Goal: Task Accomplishment & Management: Manage account settings

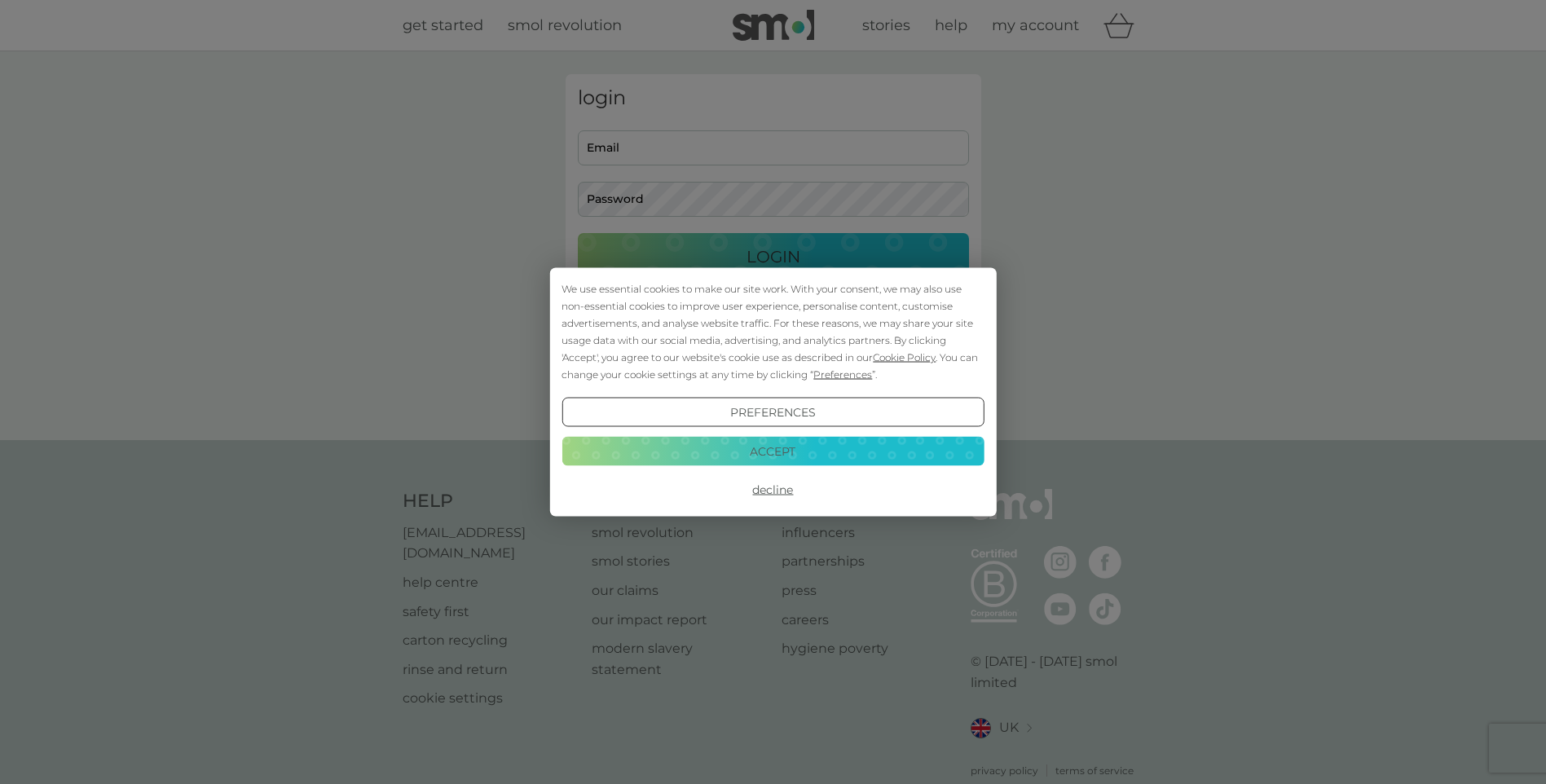
click at [725, 446] on button "Accept" at bounding box center [773, 450] width 423 height 30
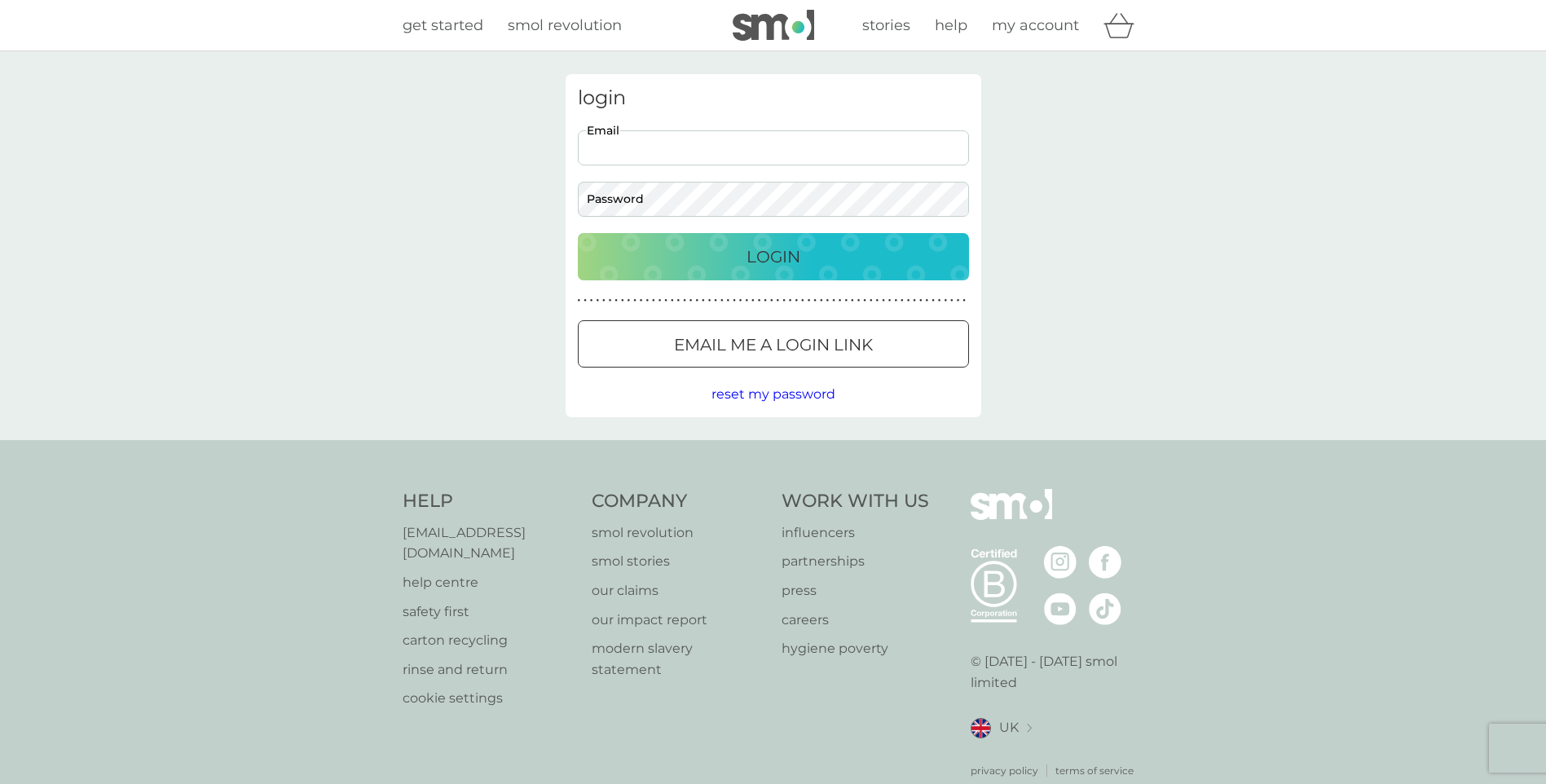
drag, startPoint x: 648, startPoint y: 148, endPoint x: 702, endPoint y: 148, distance: 54.0
click at [648, 148] on input "Email" at bounding box center [773, 147] width 391 height 35
type input "[EMAIL_ADDRESS][DOMAIN_NAME]"
click at [578, 233] on button "Login" at bounding box center [773, 256] width 391 height 48
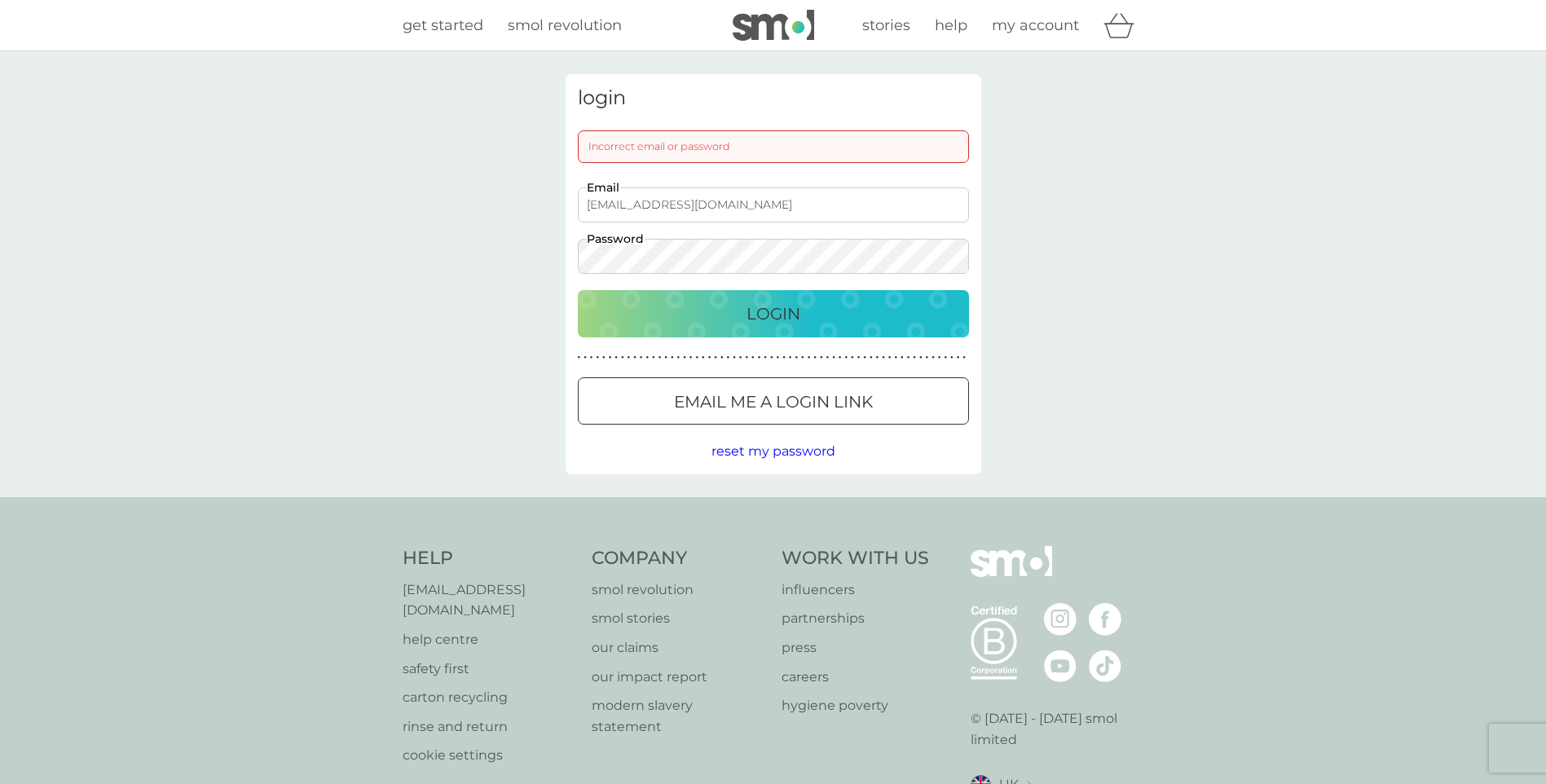
click at [483, 240] on div "login Incorrect email or password [EMAIL_ADDRESS][DOMAIN_NAME] Email Password L…" at bounding box center [773, 274] width 1546 height 446
click at [578, 290] on button "Login" at bounding box center [773, 314] width 391 height 48
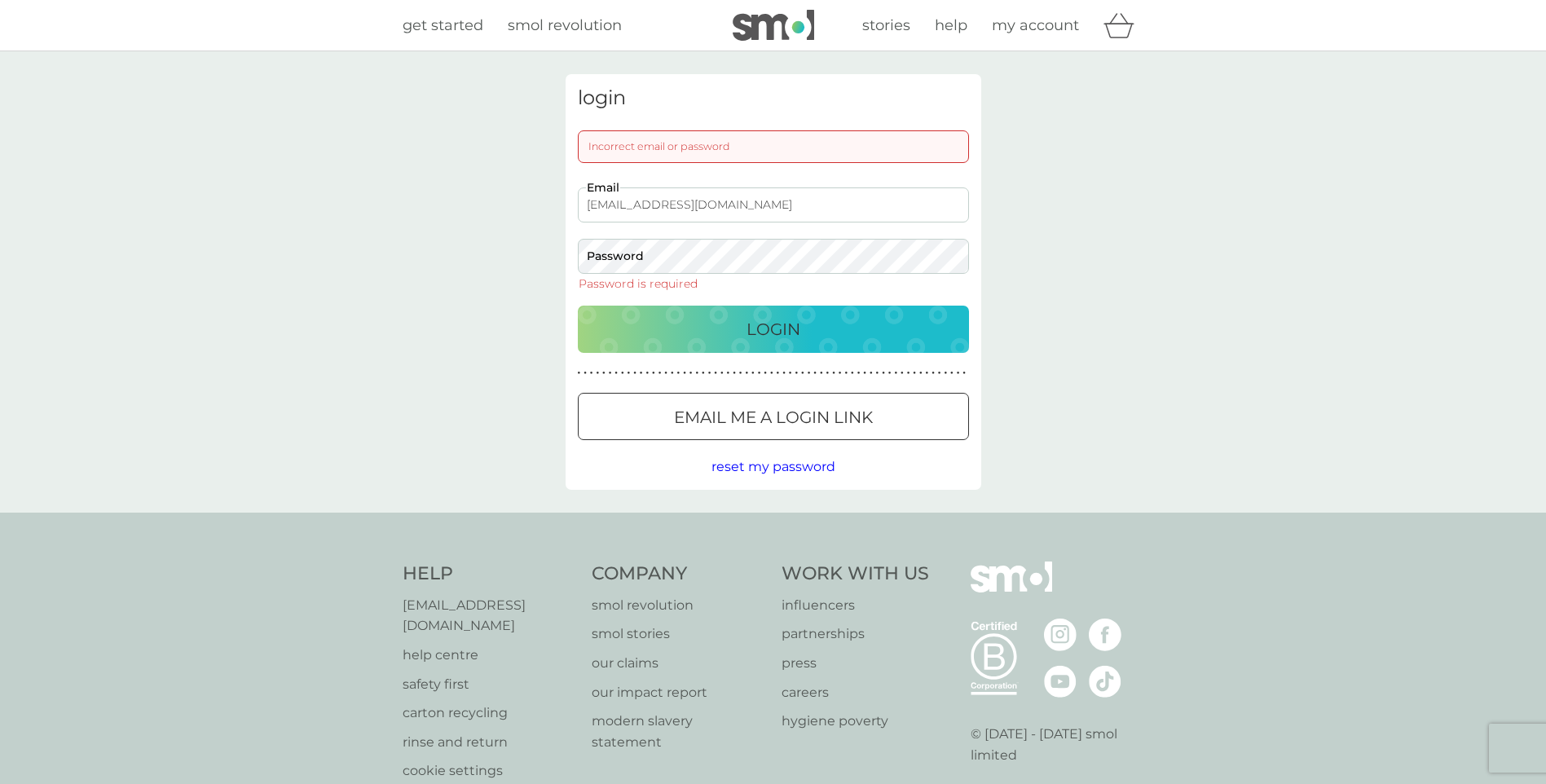
click at [866, 200] on input "[EMAIL_ADDRESS][DOMAIN_NAME]" at bounding box center [773, 204] width 391 height 35
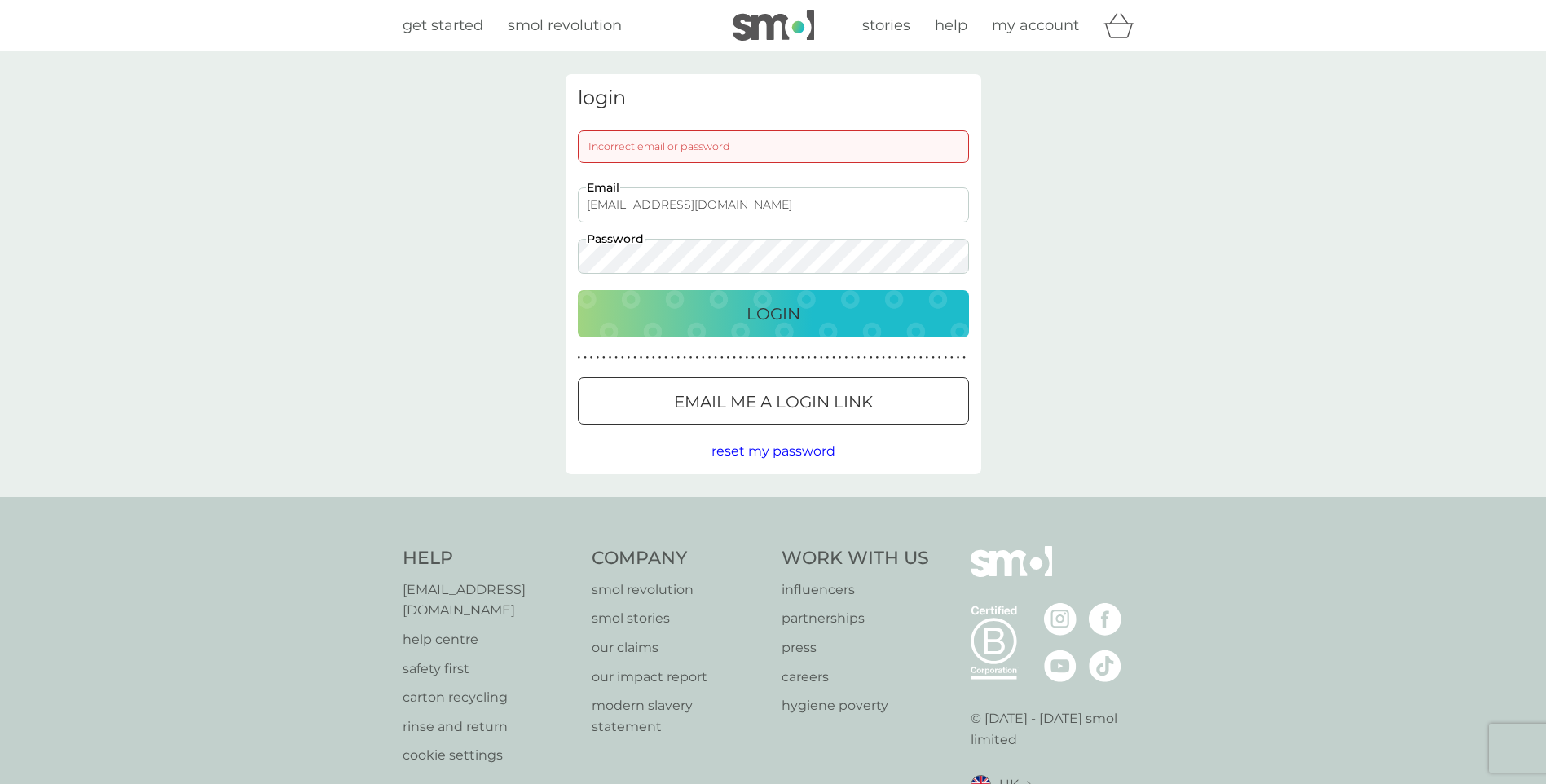
click at [578, 290] on button "Login" at bounding box center [773, 314] width 391 height 48
click at [559, 257] on div "login Incorrect email or password [EMAIL_ADDRESS][DOMAIN_NAME] Email Password L…" at bounding box center [773, 273] width 440 height 400
click at [578, 290] on button "Login" at bounding box center [773, 314] width 391 height 48
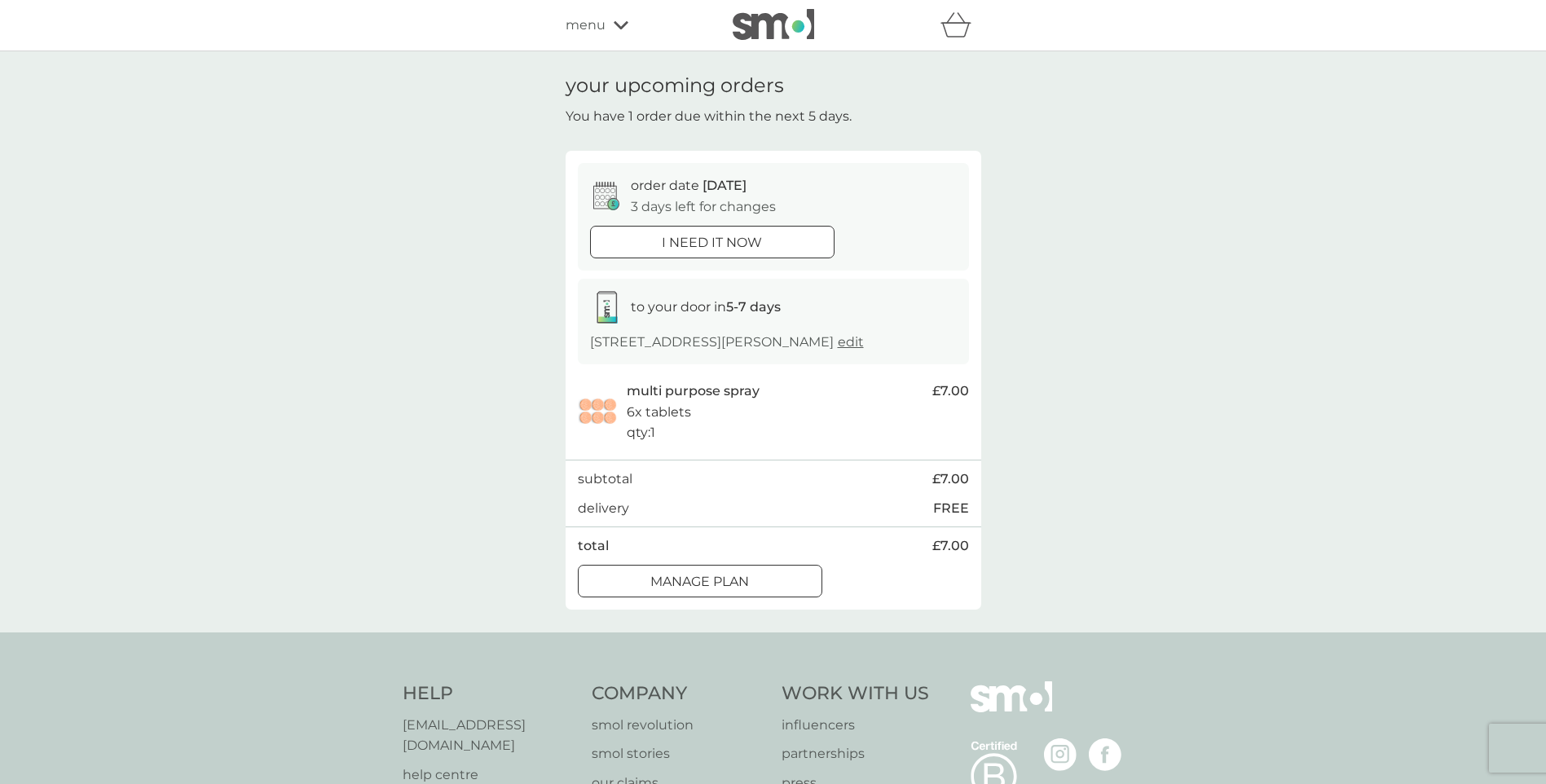
click at [731, 584] on p "Manage plan" at bounding box center [700, 582] width 99 height 22
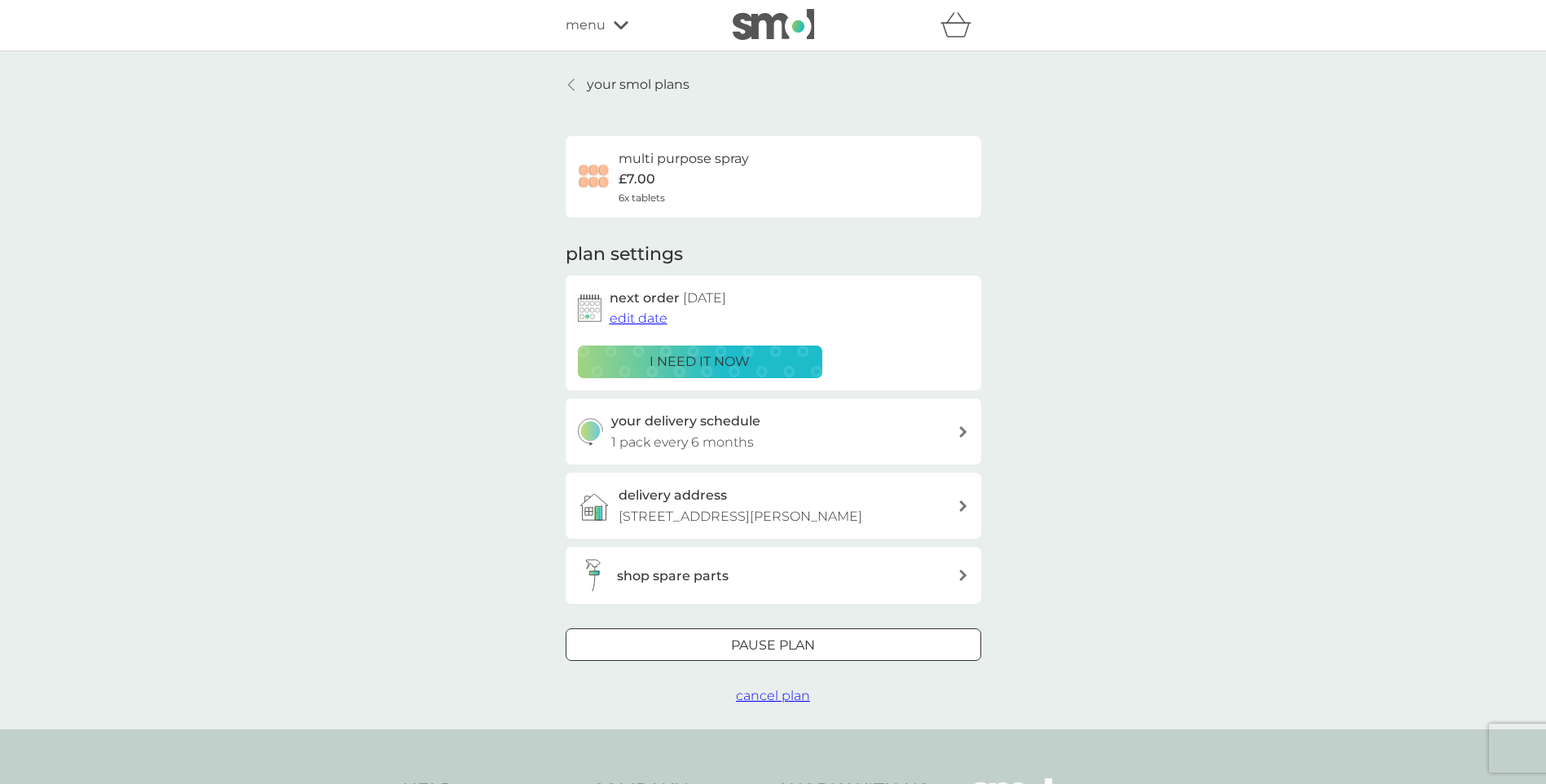
click at [623, 309] on button "edit date" at bounding box center [639, 319] width 58 height 22
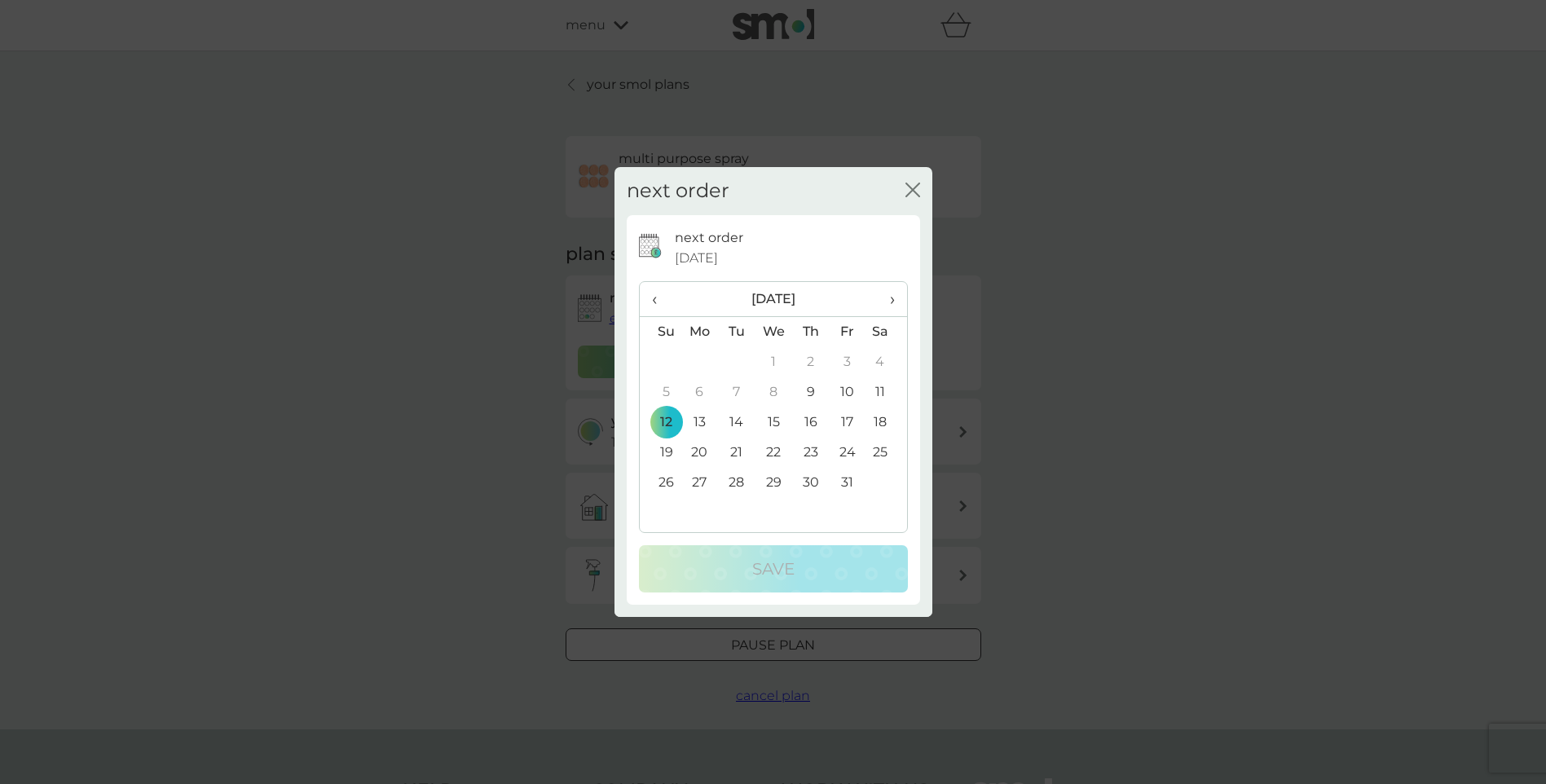
drag, startPoint x: 893, startPoint y: 299, endPoint x: 878, endPoint y: 287, distance: 19.2
click at [893, 298] on span "›" at bounding box center [886, 299] width 16 height 34
click at [894, 298] on span "›" at bounding box center [886, 299] width 16 height 34
click at [703, 424] on td "15" at bounding box center [701, 423] width 38 height 31
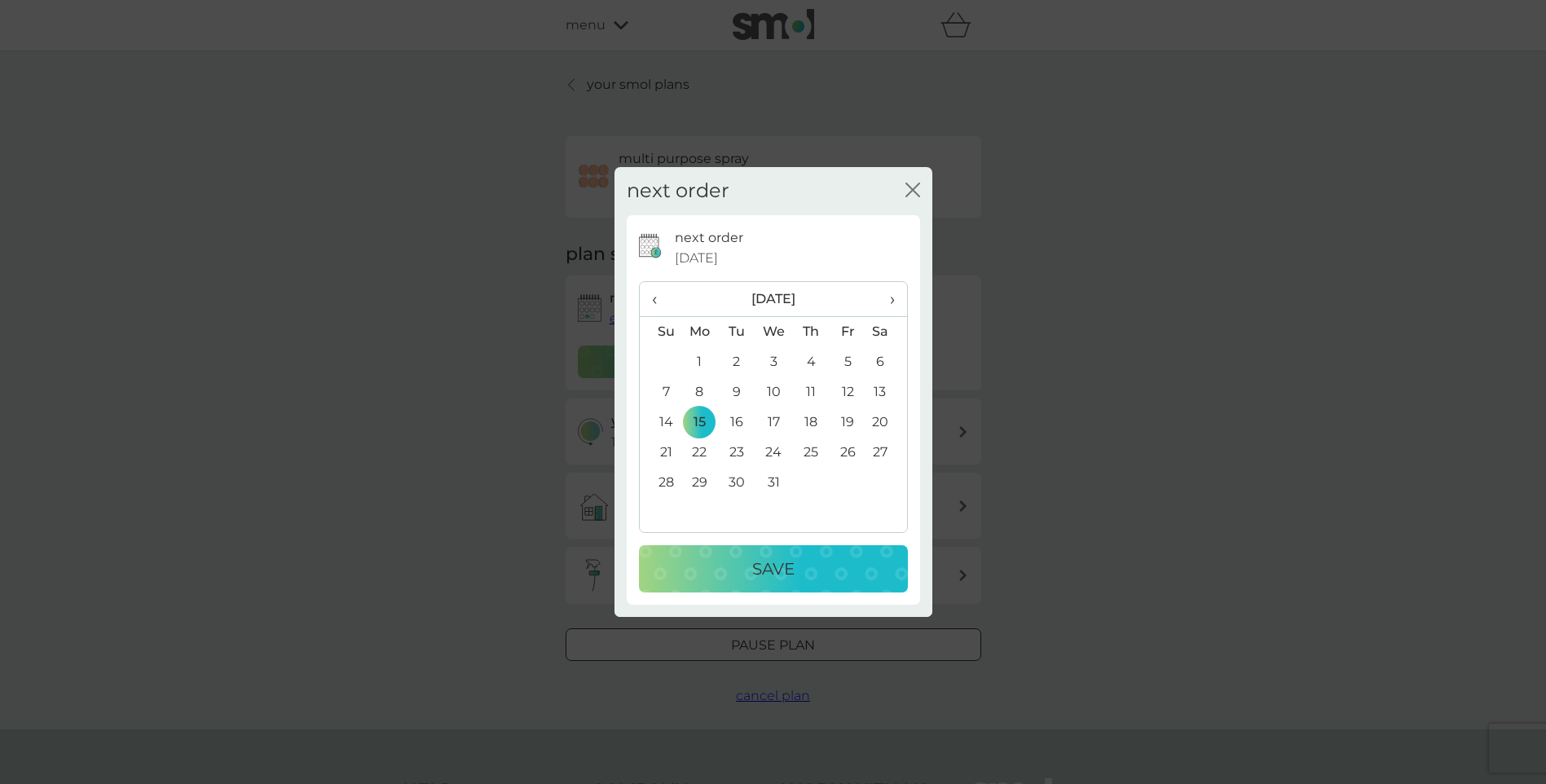
click at [734, 566] on div "Save" at bounding box center [773, 568] width 237 height 26
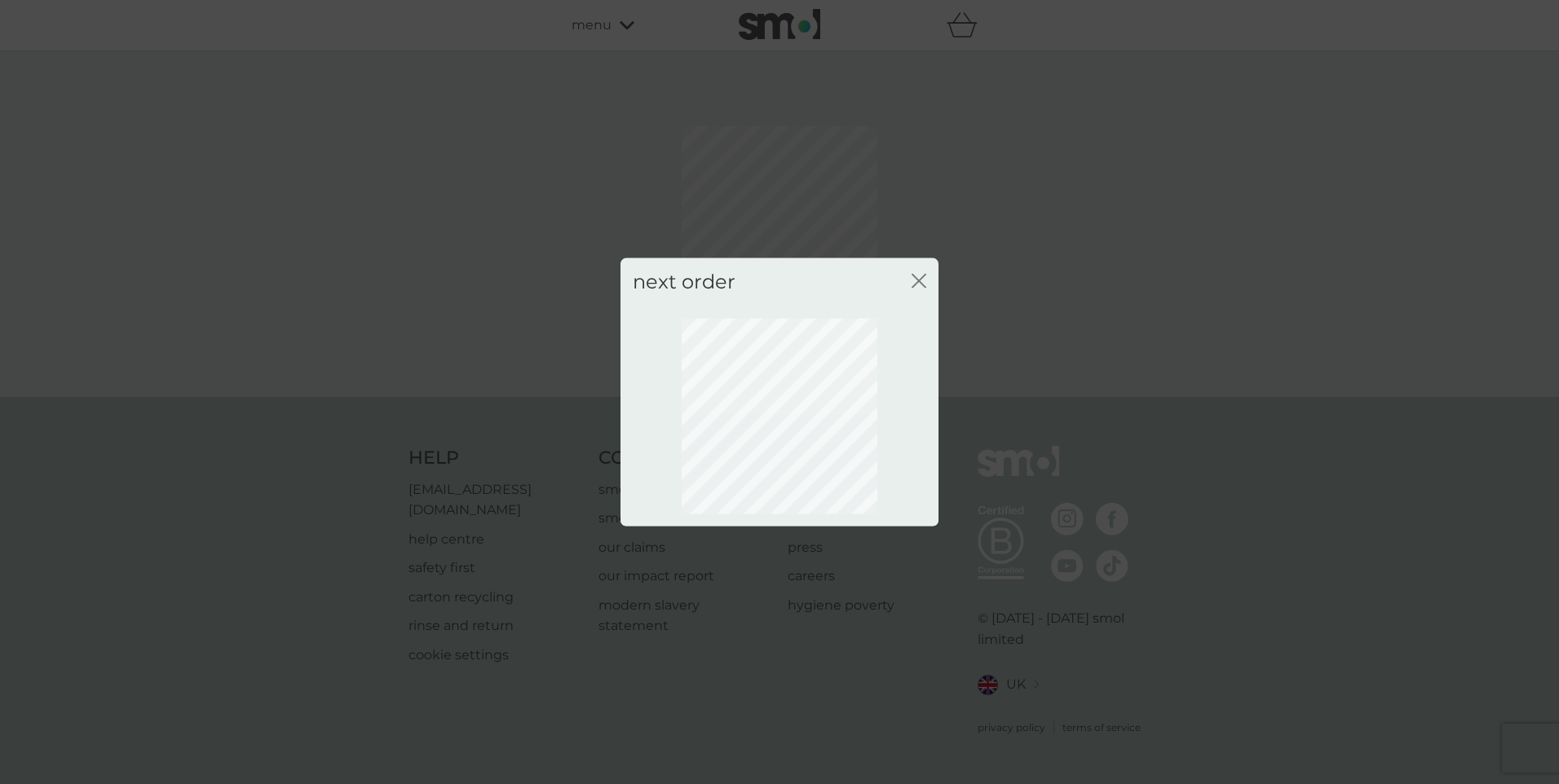
click at [927, 283] on div "next order close" at bounding box center [779, 281] width 318 height 48
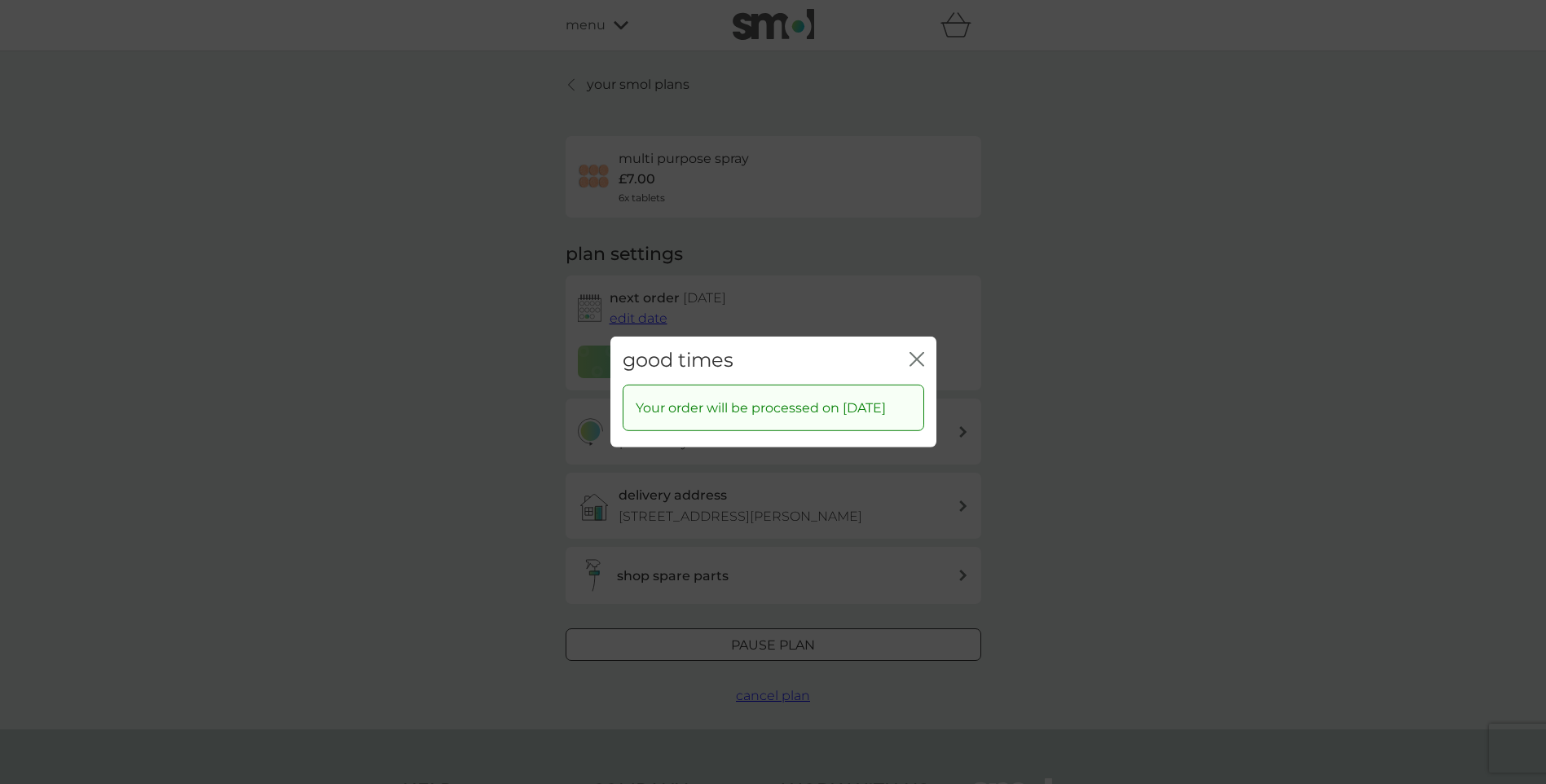
click at [919, 352] on icon "close" at bounding box center [917, 360] width 14 height 14
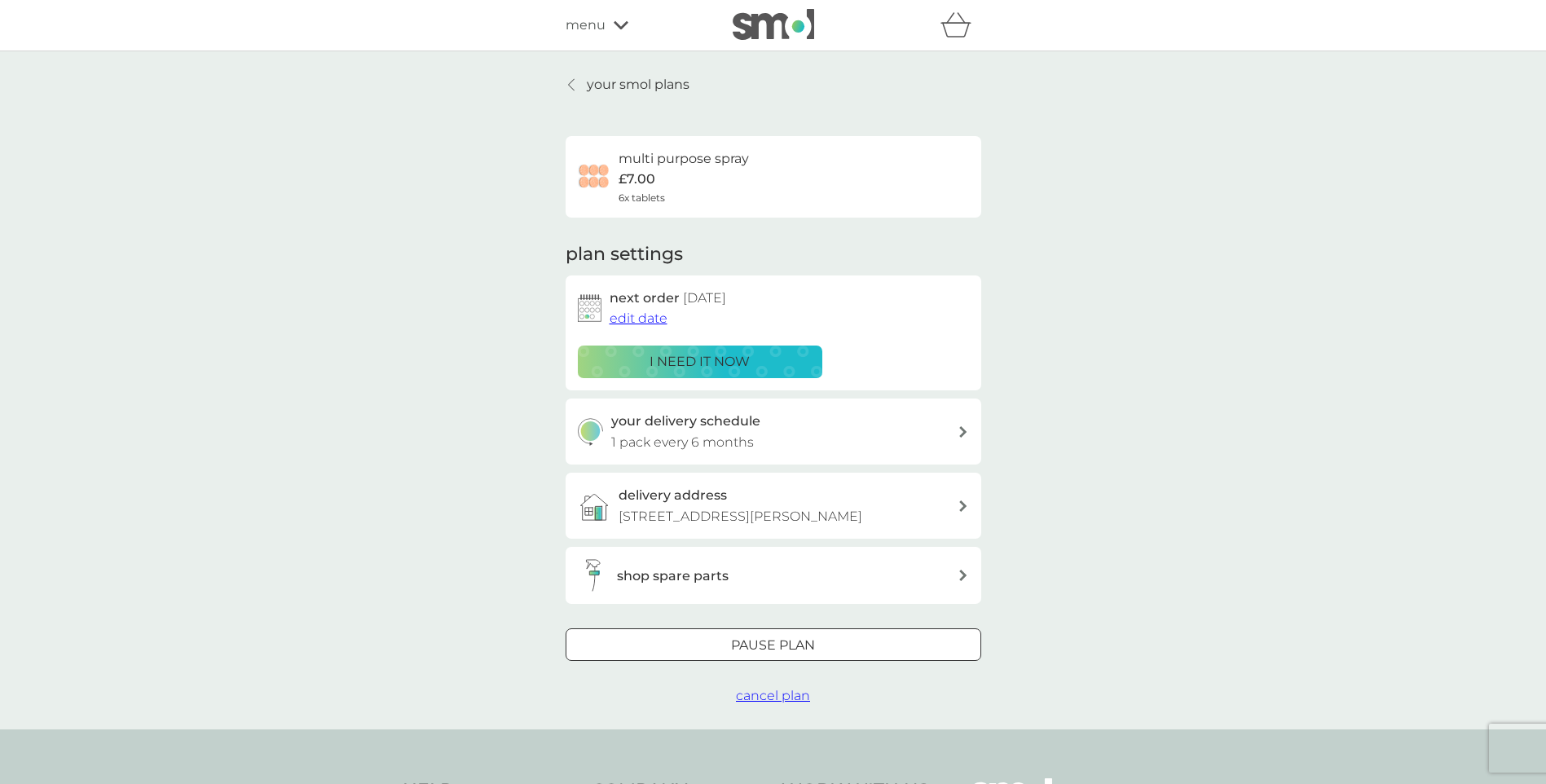
drag, startPoint x: 572, startPoint y: 79, endPoint x: 1174, endPoint y: 83, distance: 602.0
click at [572, 79] on icon at bounding box center [571, 85] width 6 height 13
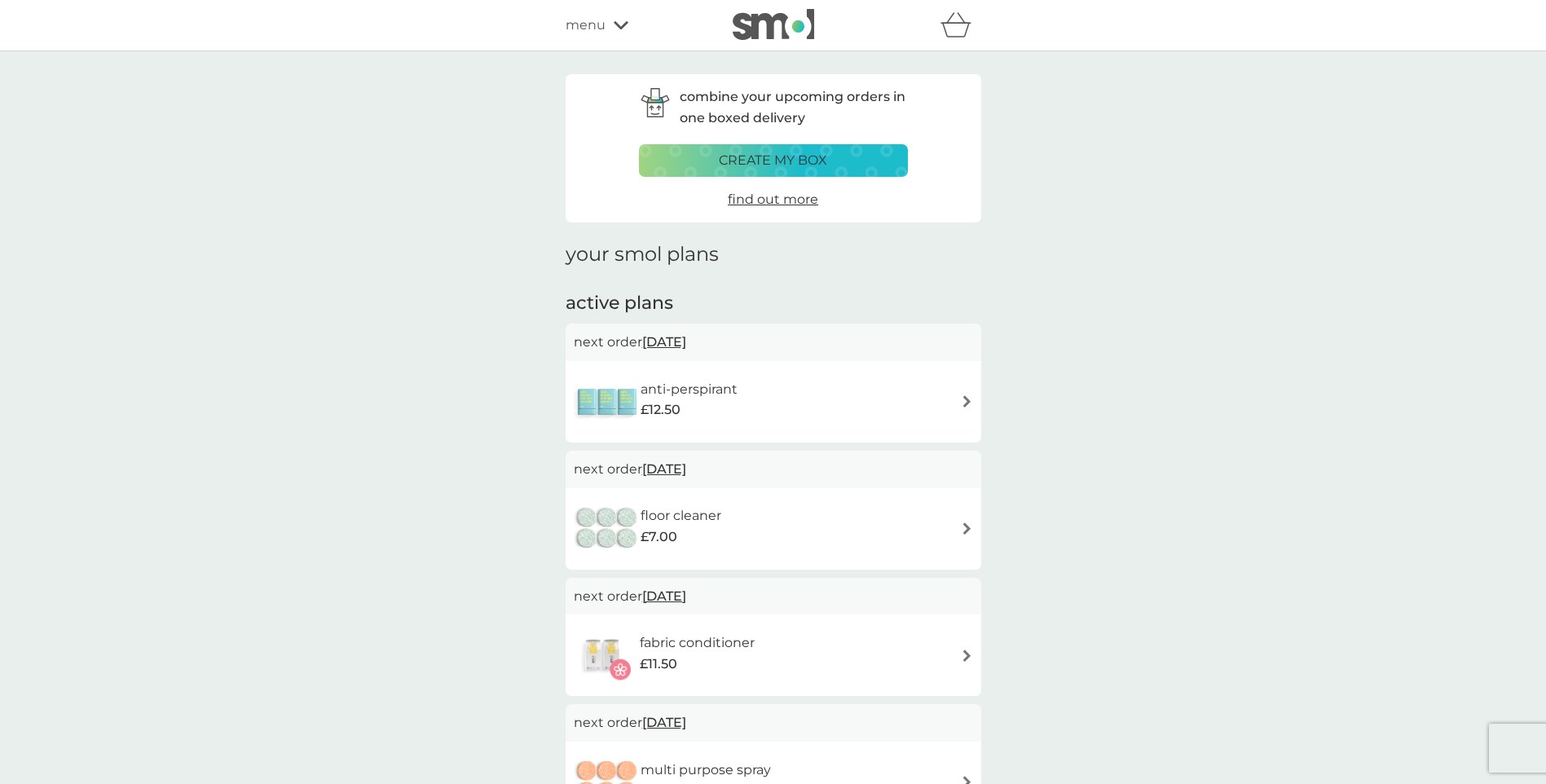
click at [686, 343] on span "13 Nov 2025" at bounding box center [664, 342] width 44 height 31
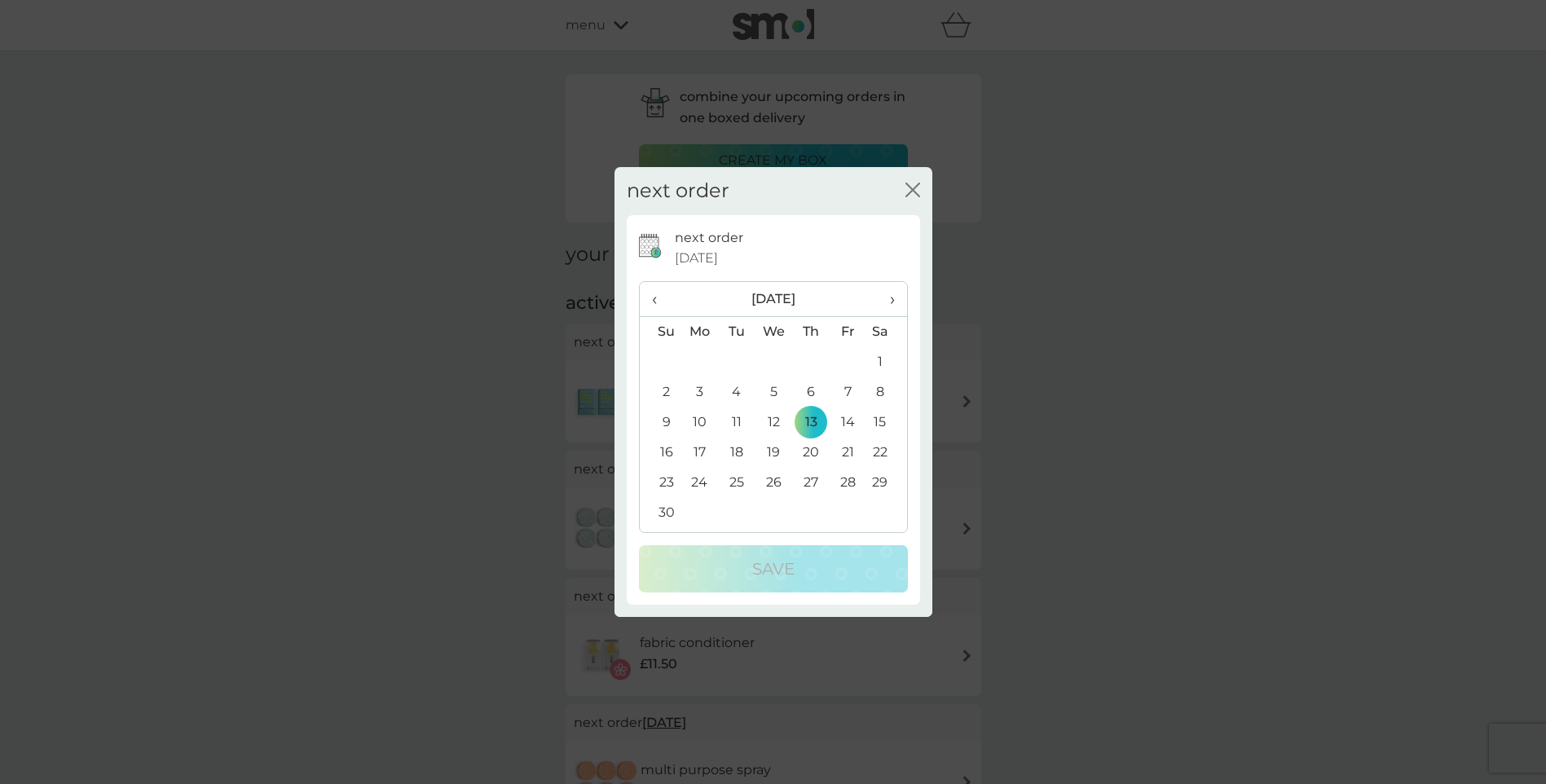
click at [880, 419] on td "15" at bounding box center [886, 423] width 40 height 31
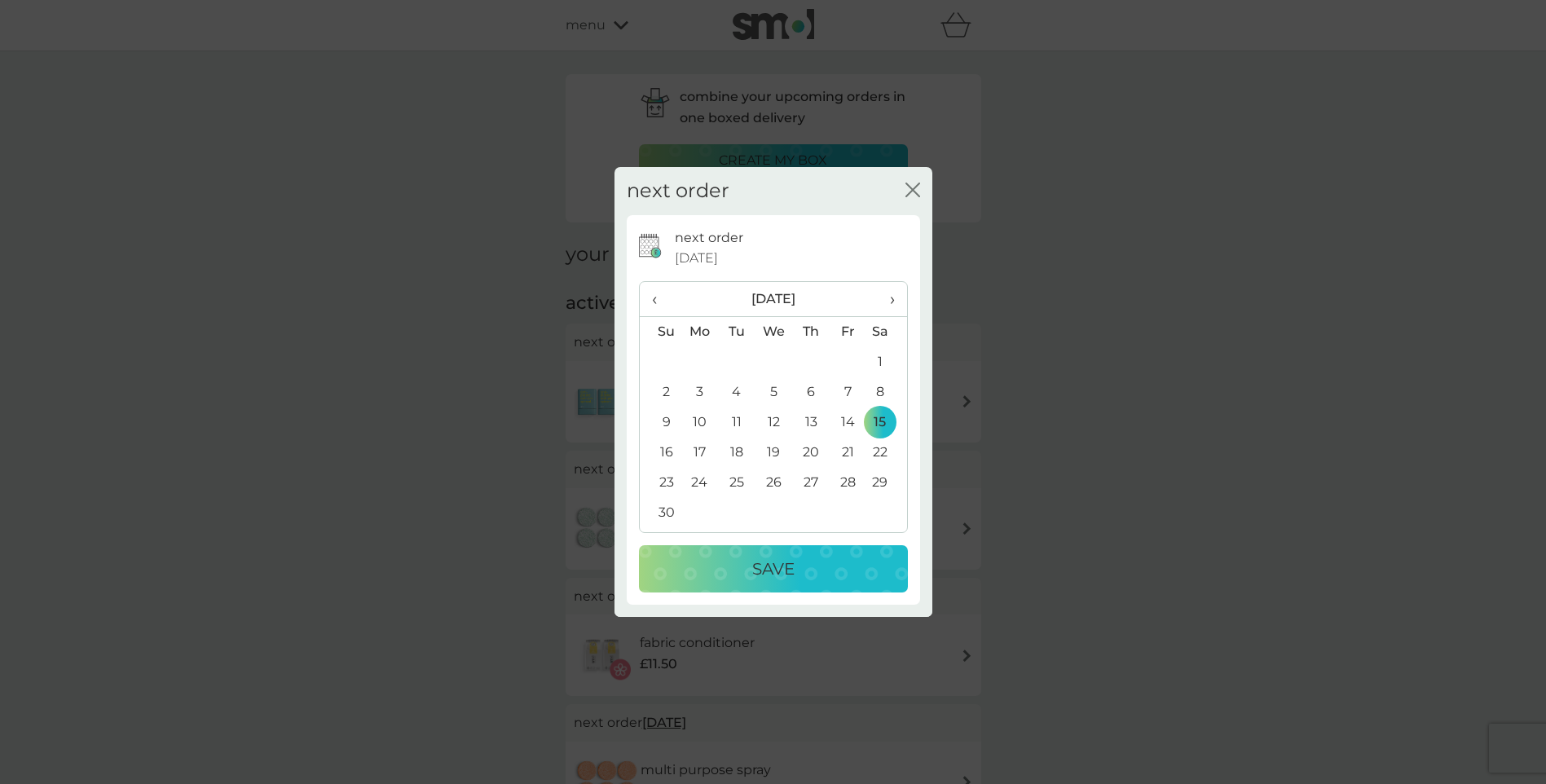
click at [779, 550] on button "Save" at bounding box center [773, 568] width 269 height 48
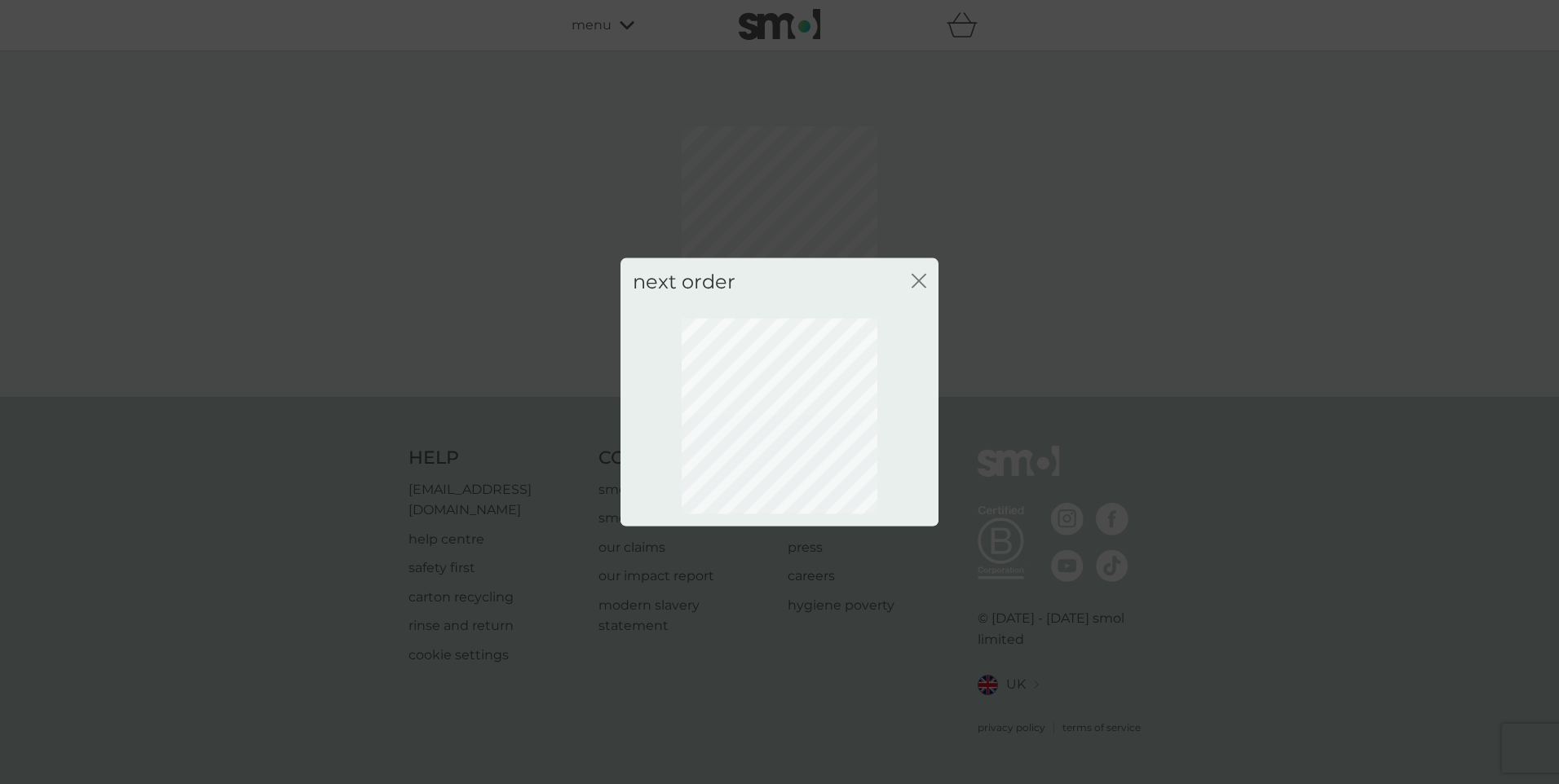
click at [1124, 405] on div "next order close" at bounding box center [779, 392] width 1559 height 784
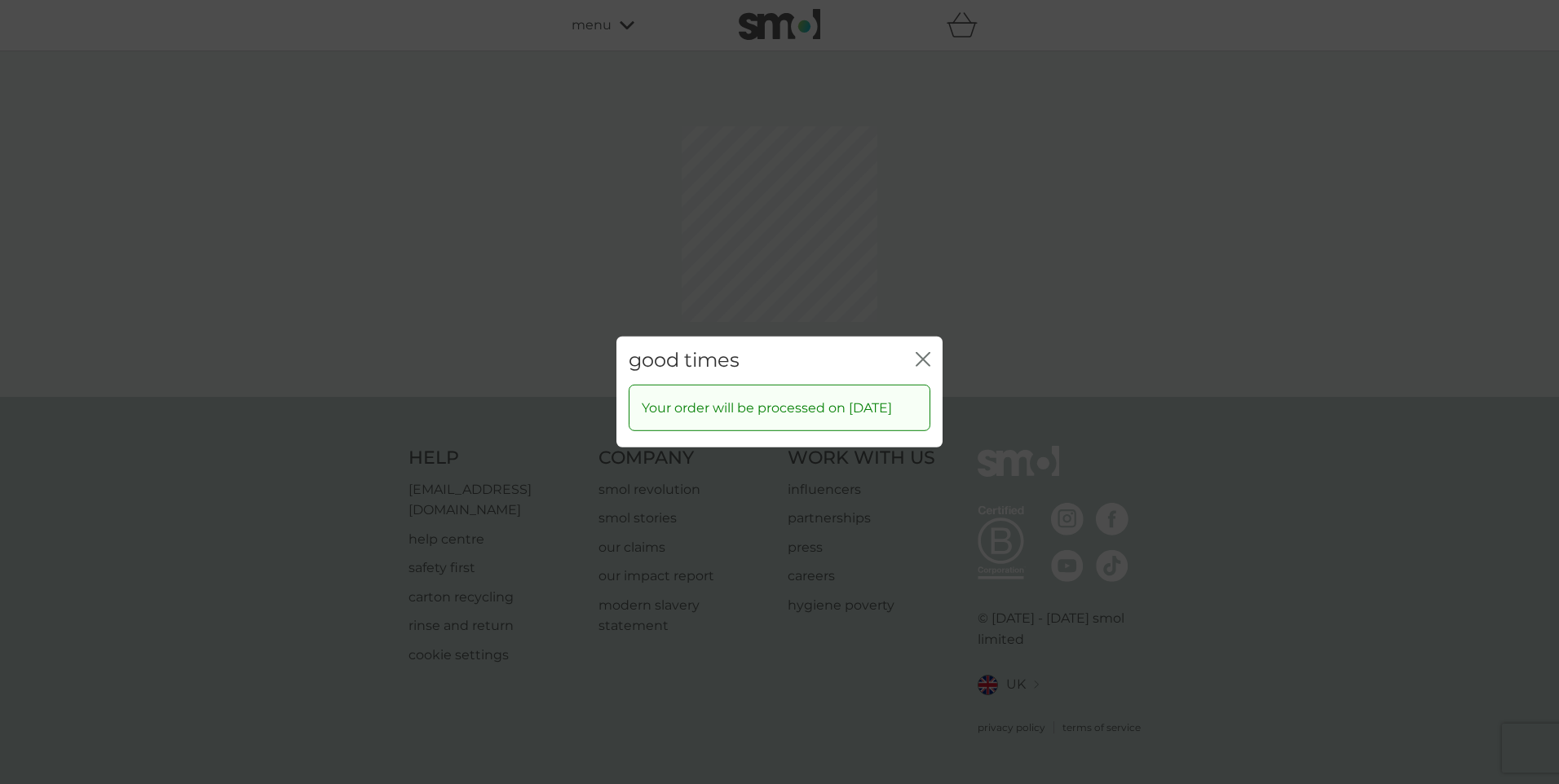
click at [915, 281] on div "good times close Your order will be processed on 15 Nov 2025" at bounding box center [779, 392] width 1559 height 784
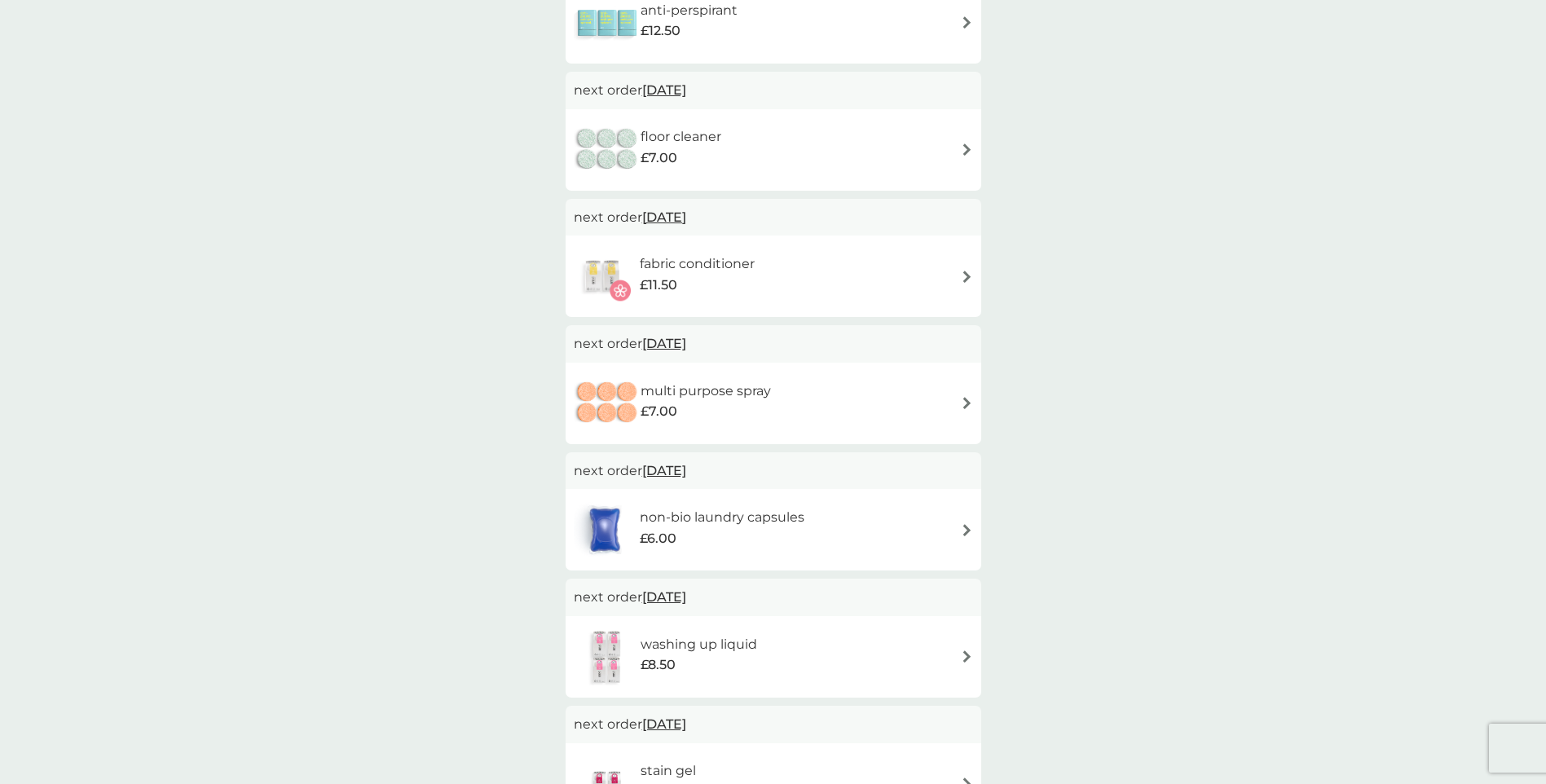
scroll to position [407, 0]
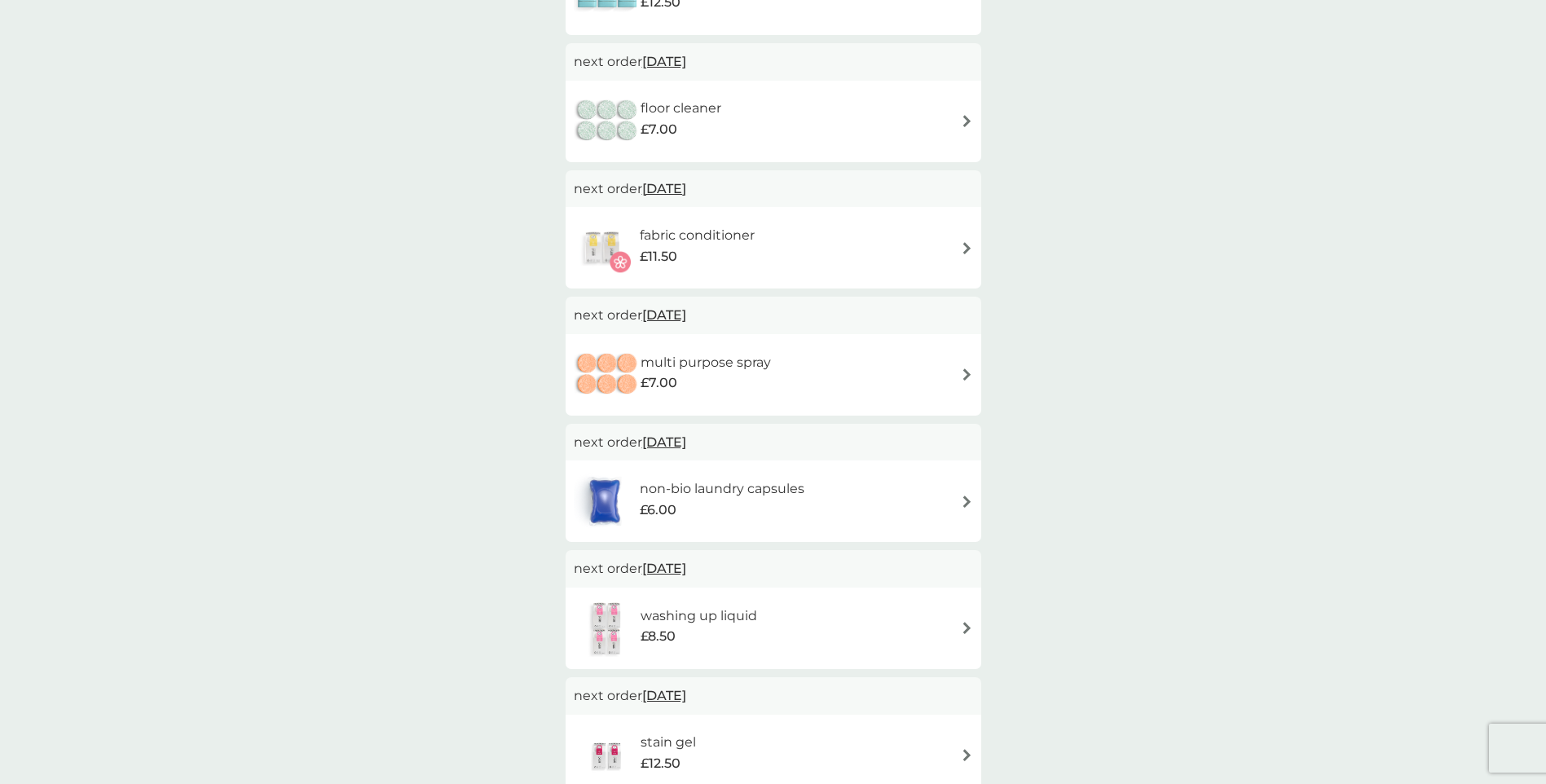
click at [797, 490] on h6 "non-bio laundry capsules" at bounding box center [722, 489] width 165 height 22
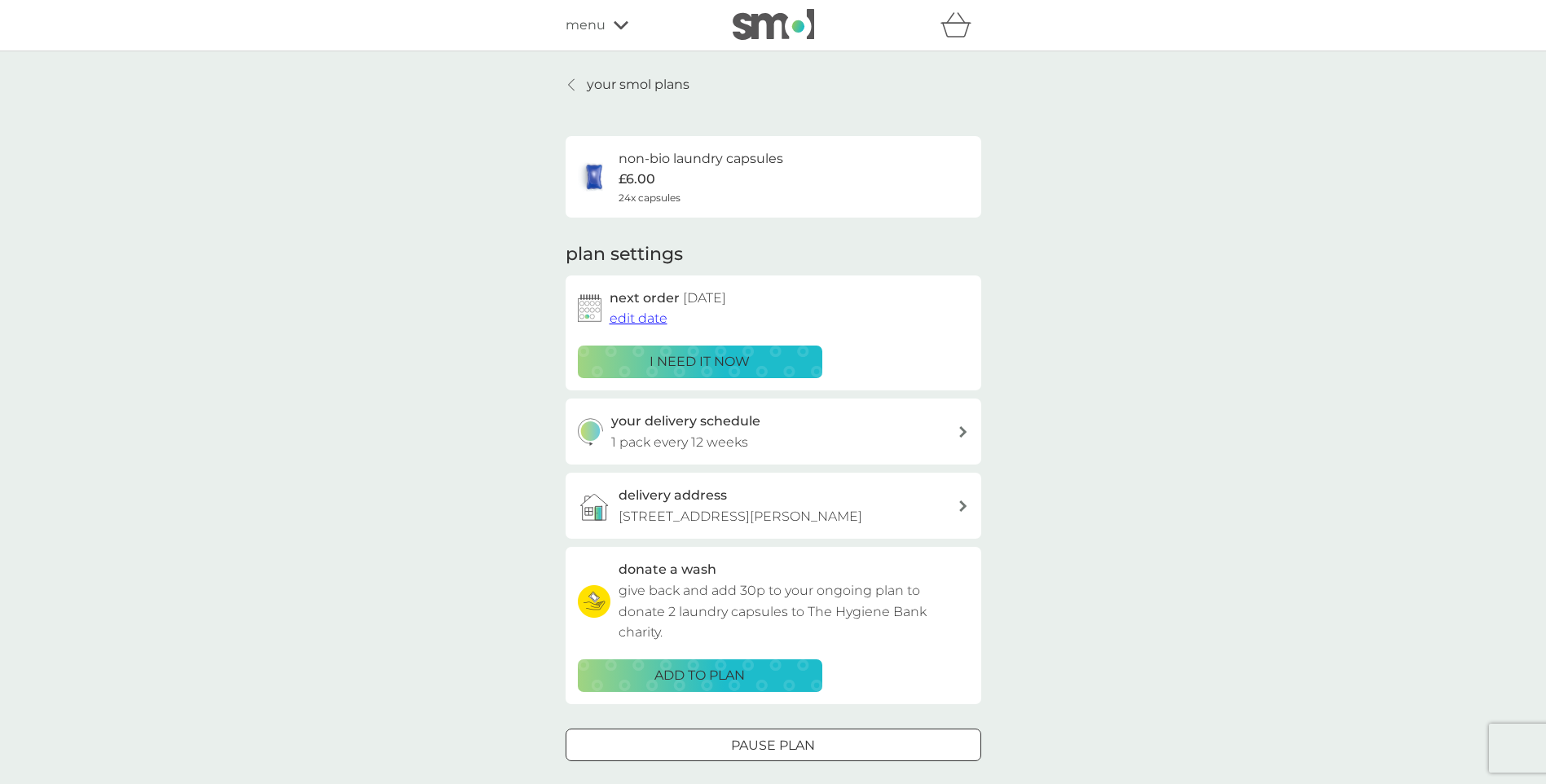
click at [634, 334] on div "next order 23 Dec 2025 edit date i need it now" at bounding box center [773, 333] width 391 height 91
click at [634, 319] on span "edit date" at bounding box center [639, 317] width 58 height 15
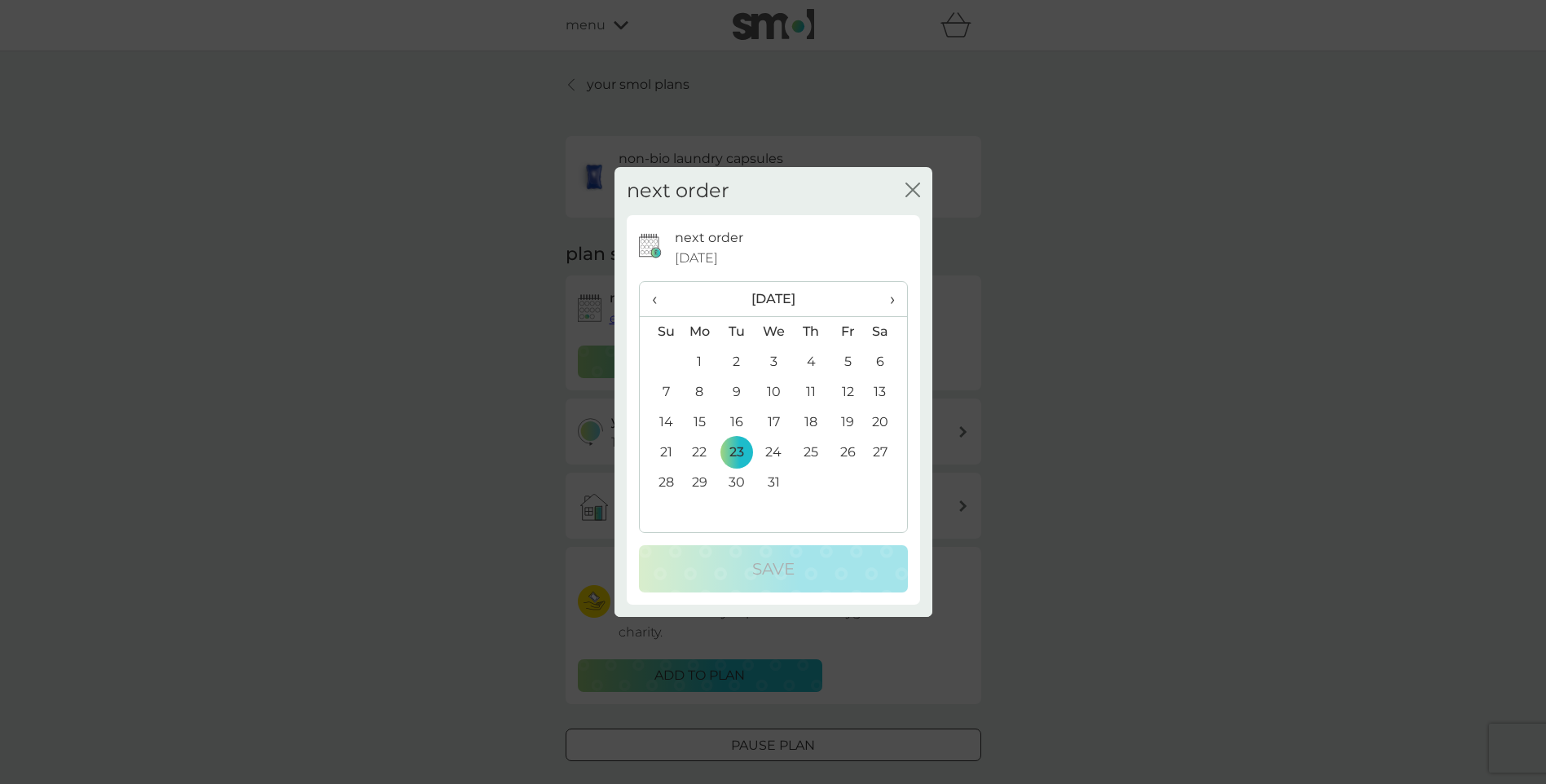
click at [659, 300] on span "‹" at bounding box center [660, 299] width 17 height 34
click at [652, 307] on span "‹" at bounding box center [660, 299] width 17 height 34
click at [924, 195] on div "next order close" at bounding box center [773, 191] width 317 height 48
click at [915, 190] on icon "close" at bounding box center [913, 190] width 14 height 14
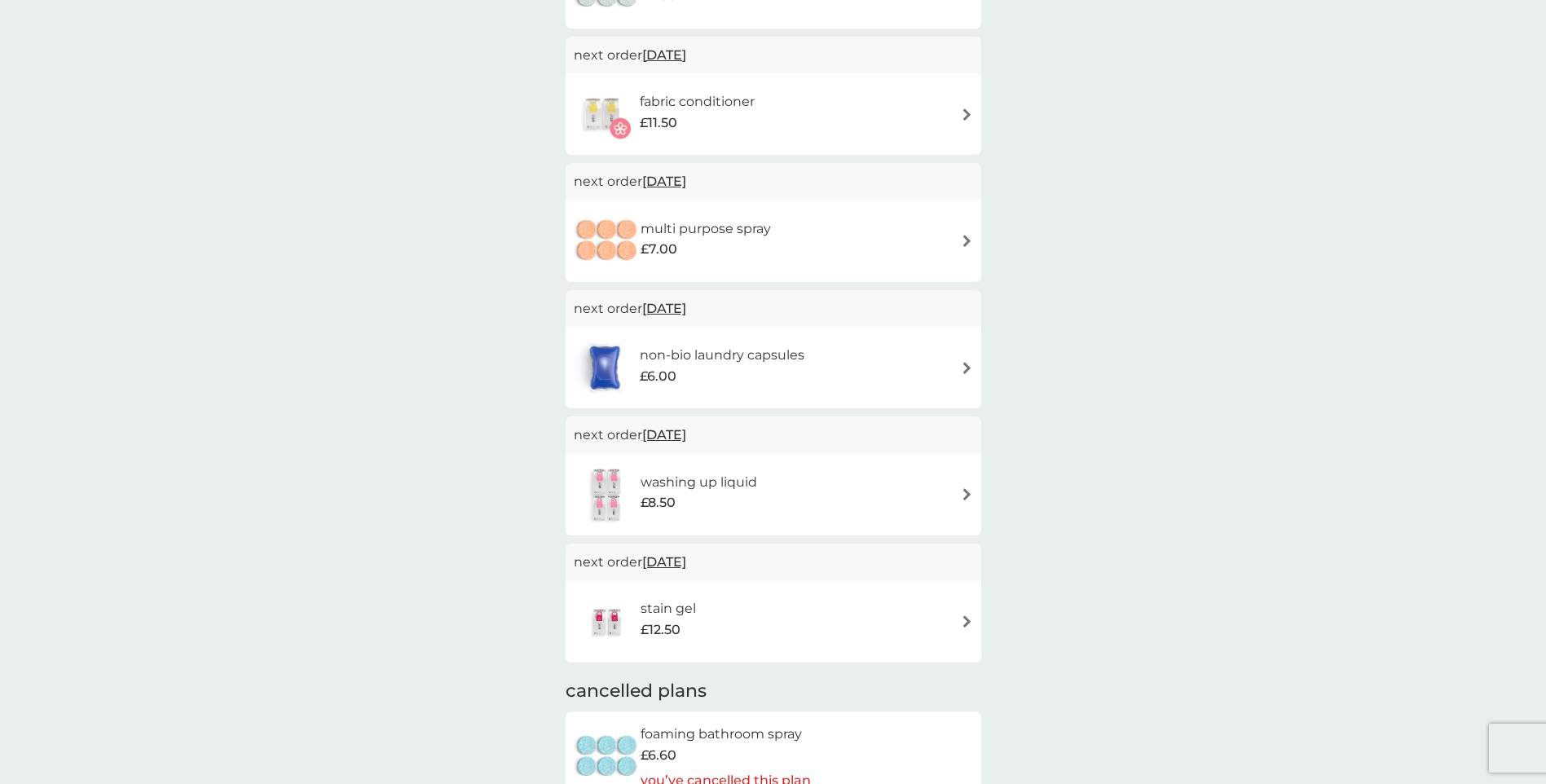
scroll to position [570, 0]
